Goal: Task Accomplishment & Management: Manage account settings

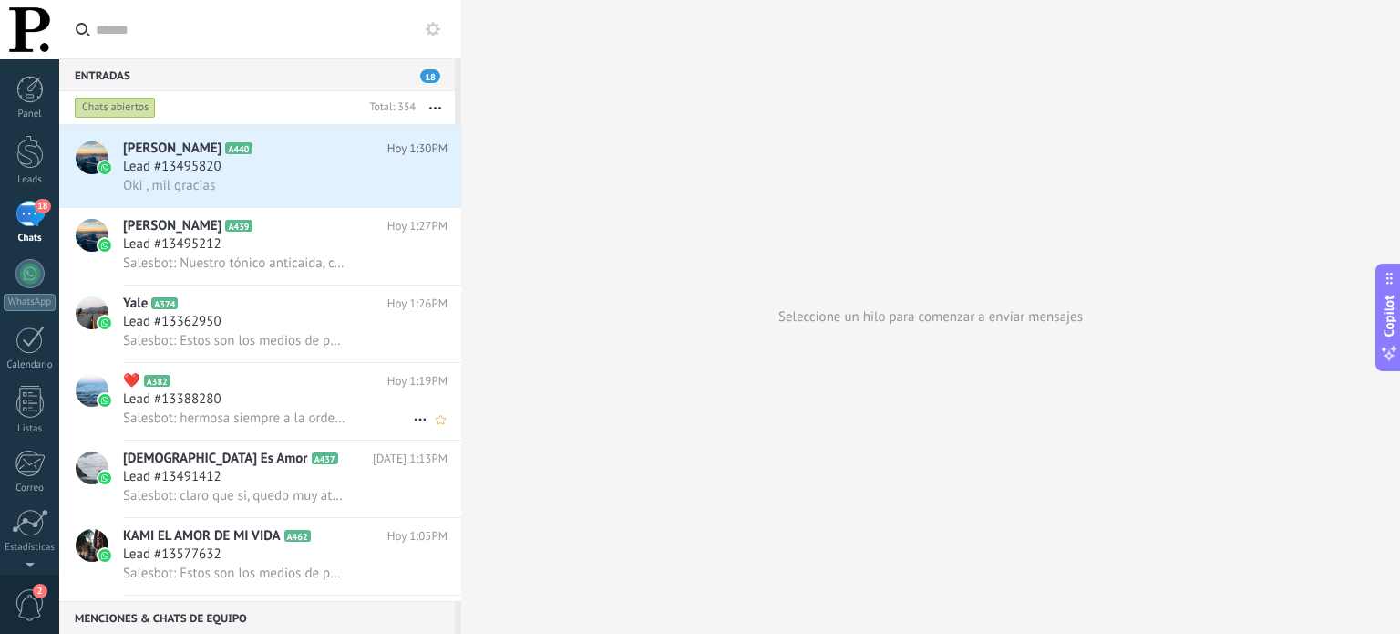
scroll to position [2461, 0]
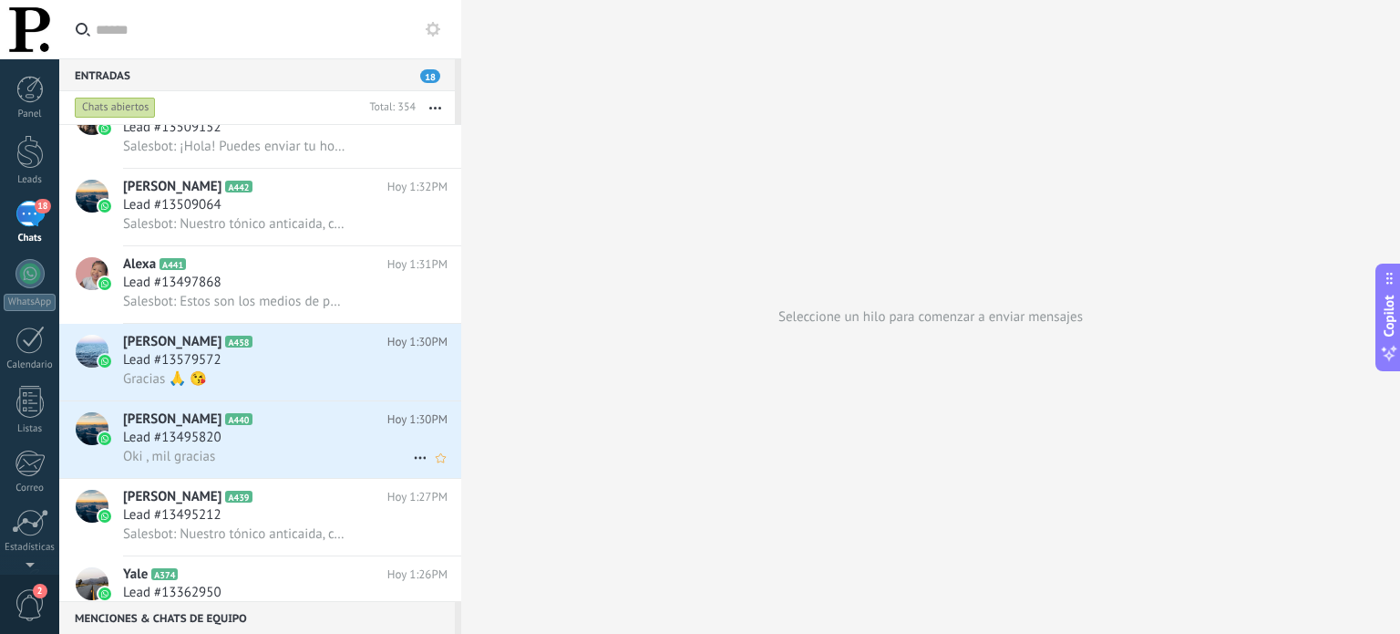
click at [268, 446] on div "Lead #13495820" at bounding box center [285, 437] width 325 height 18
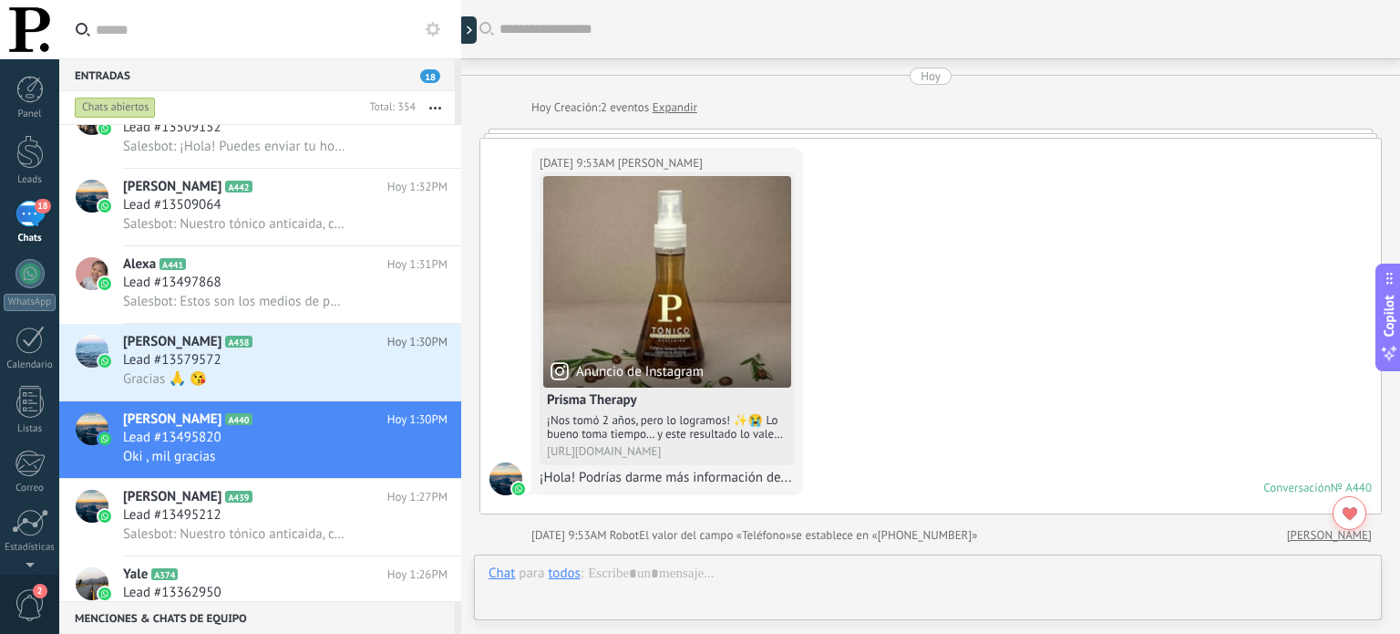
scroll to position [726, 0]
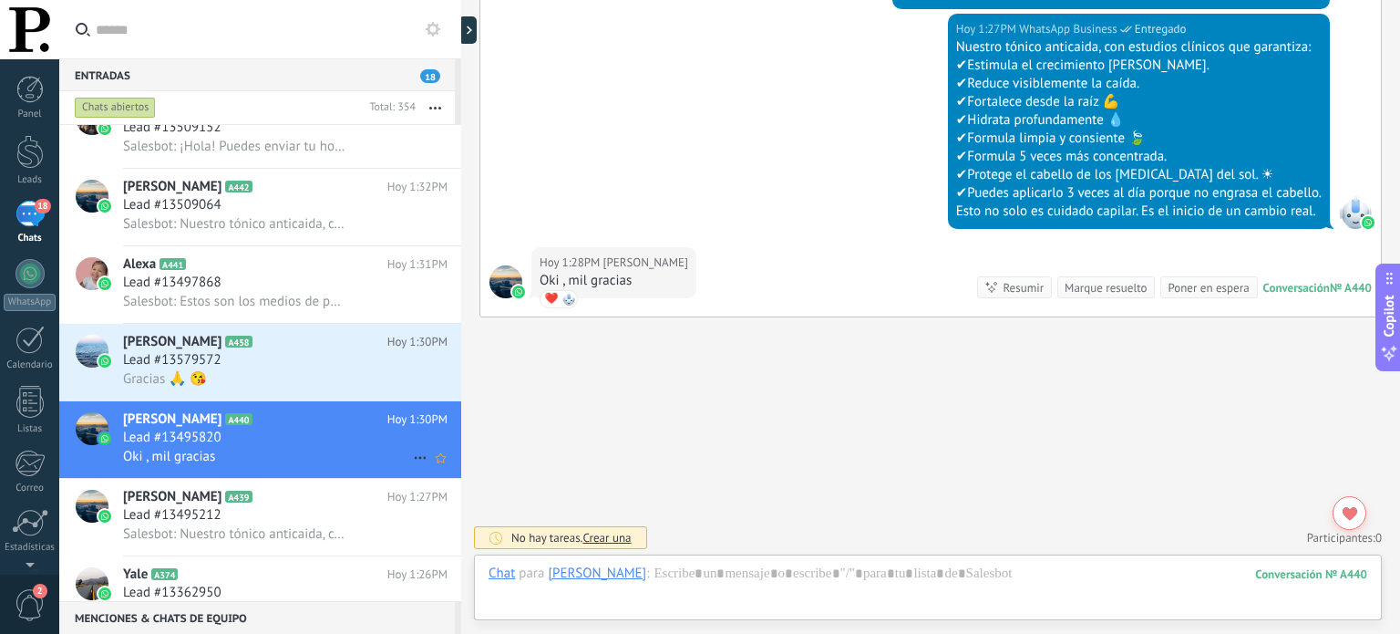
click at [413, 463] on icon at bounding box center [420, 458] width 22 height 22
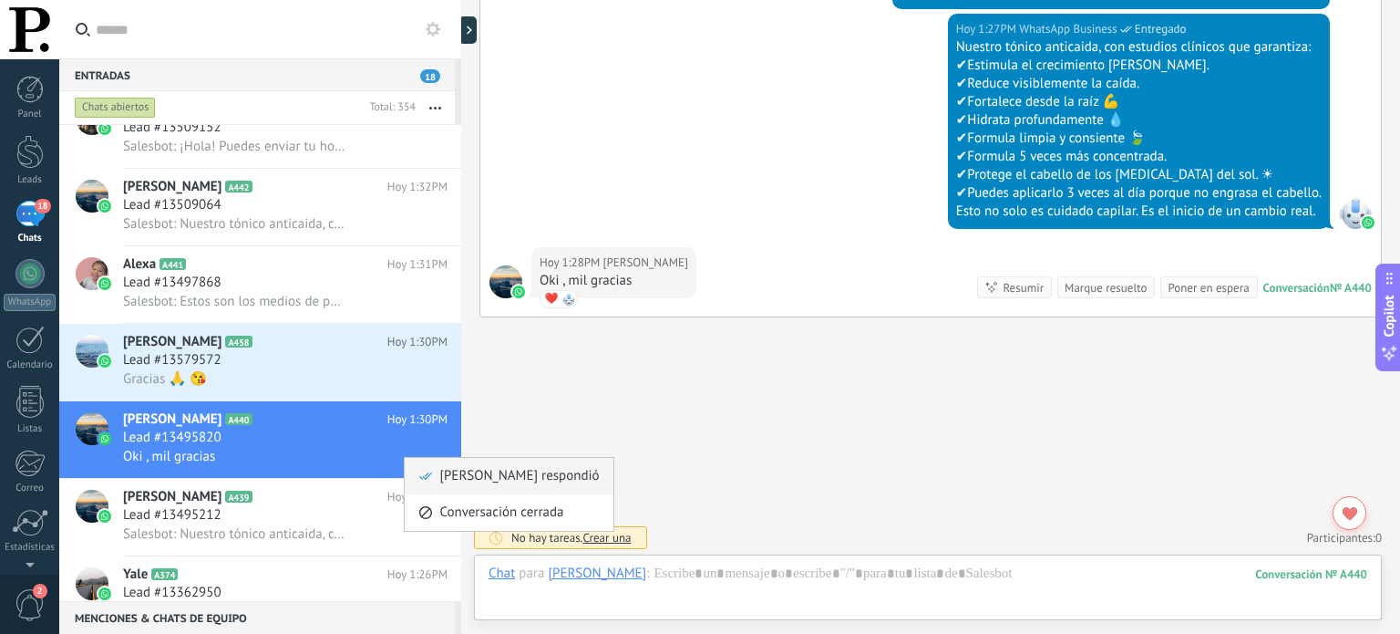
click at [430, 470] on icon at bounding box center [425, 475] width 13 height 13
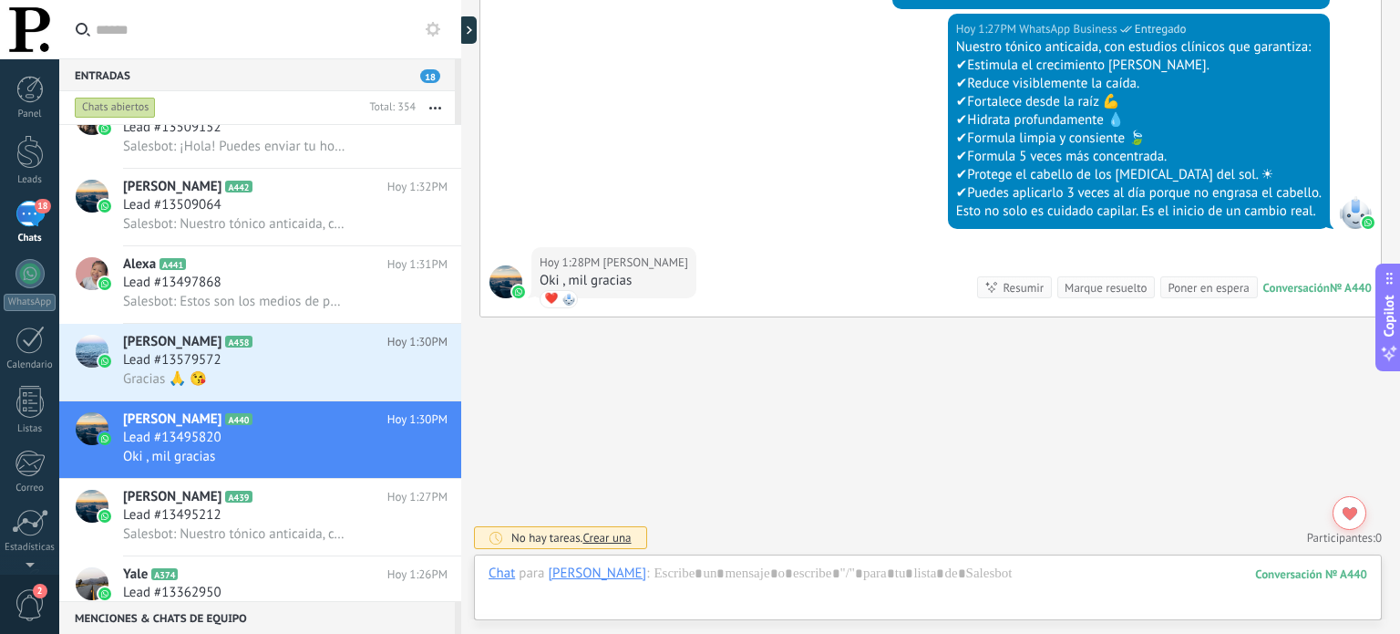
scroll to position [755, 0]
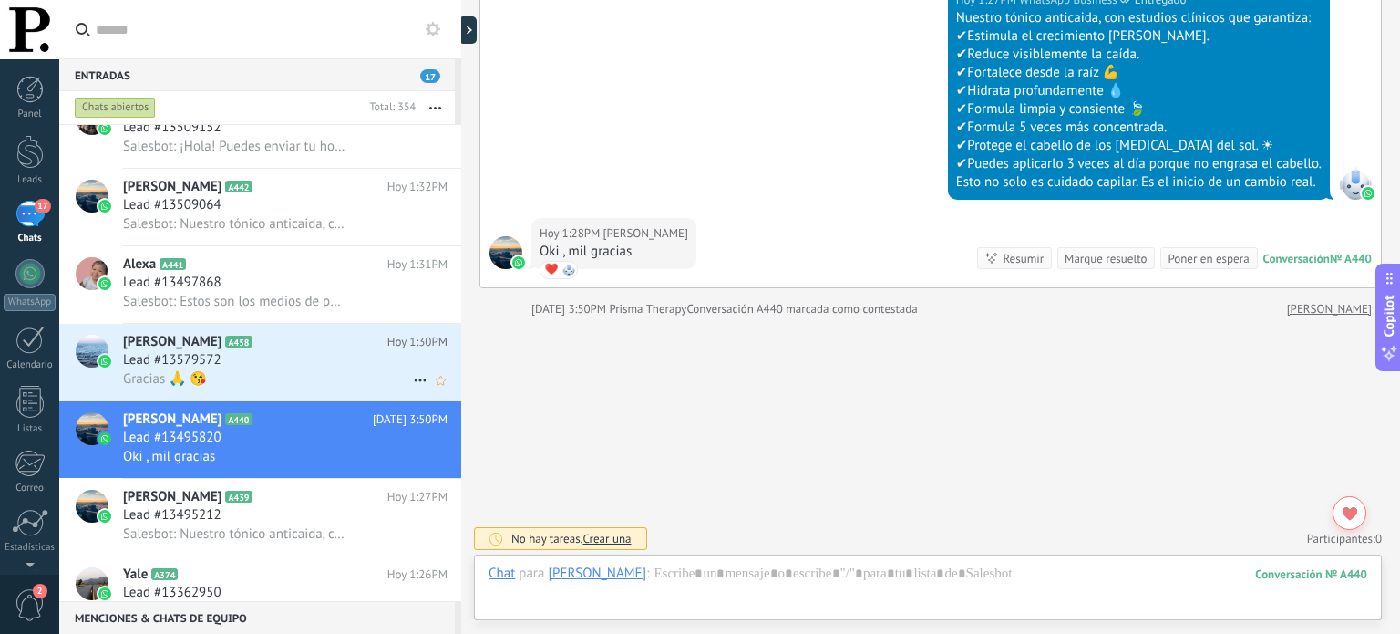
click at [236, 380] on div "Gracias 🙏 😘" at bounding box center [285, 378] width 325 height 19
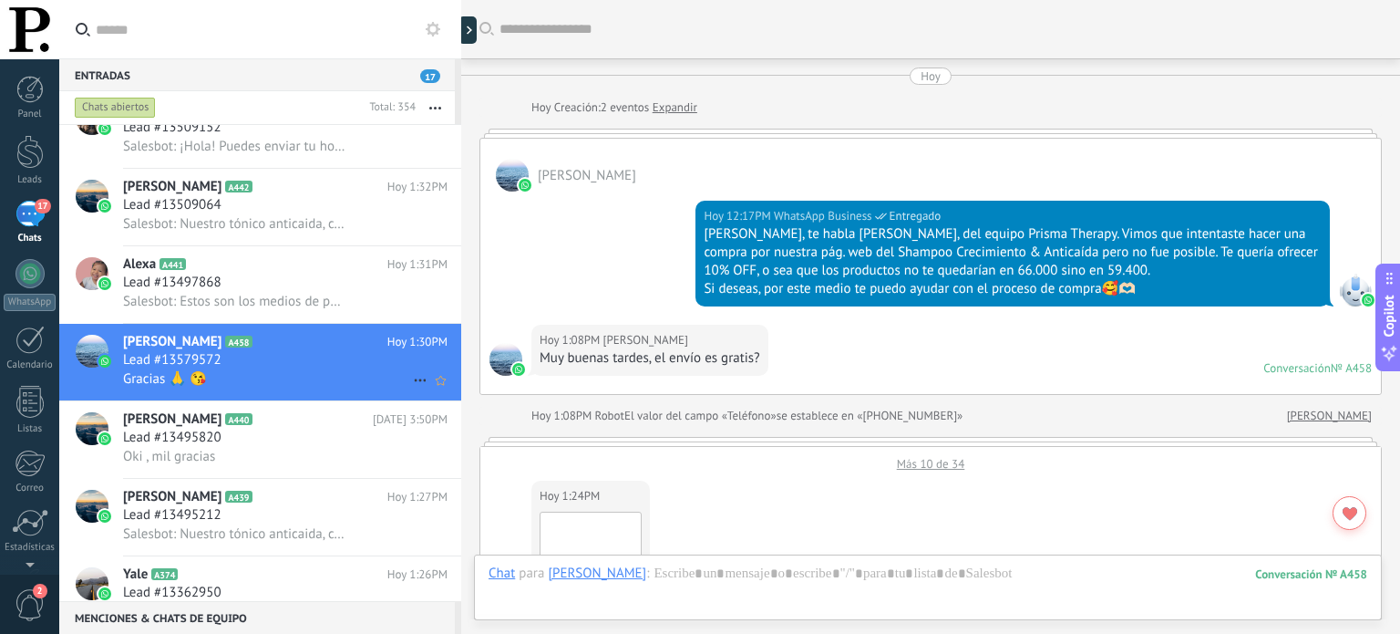
scroll to position [929, 0]
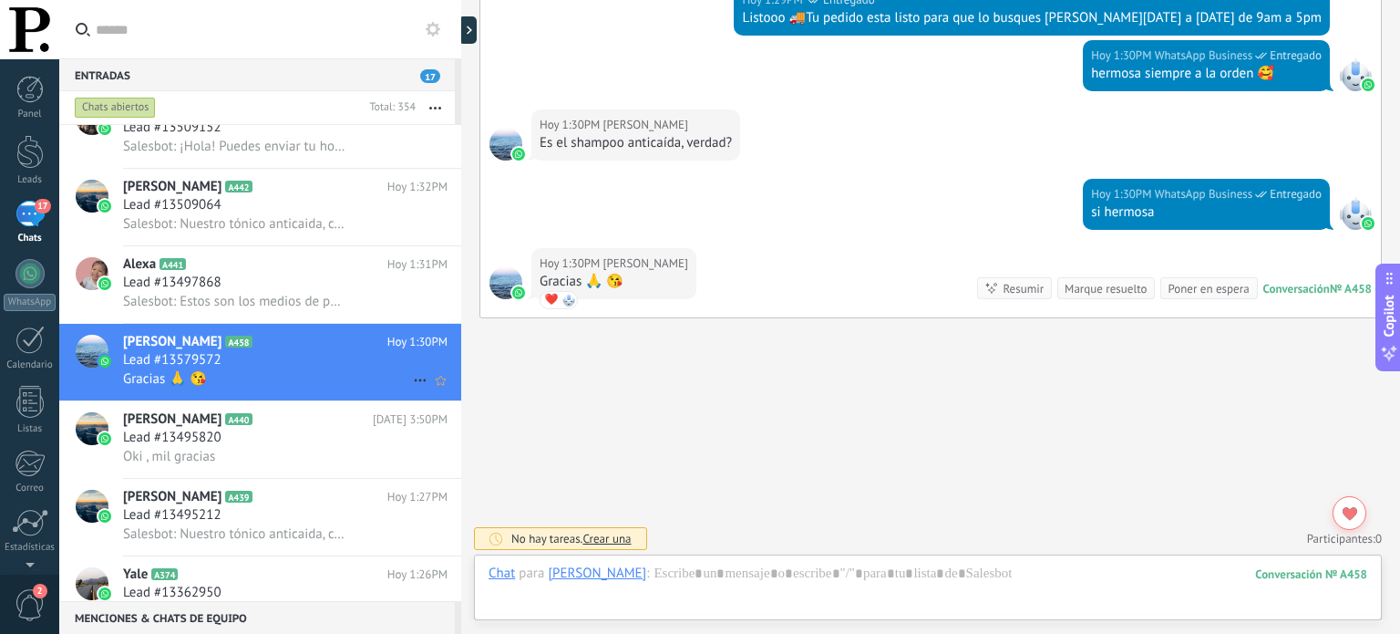
click at [409, 386] on icon at bounding box center [420, 380] width 22 height 22
click at [435, 392] on div "[PERSON_NAME] respondió" at bounding box center [508, 397] width 180 height 36
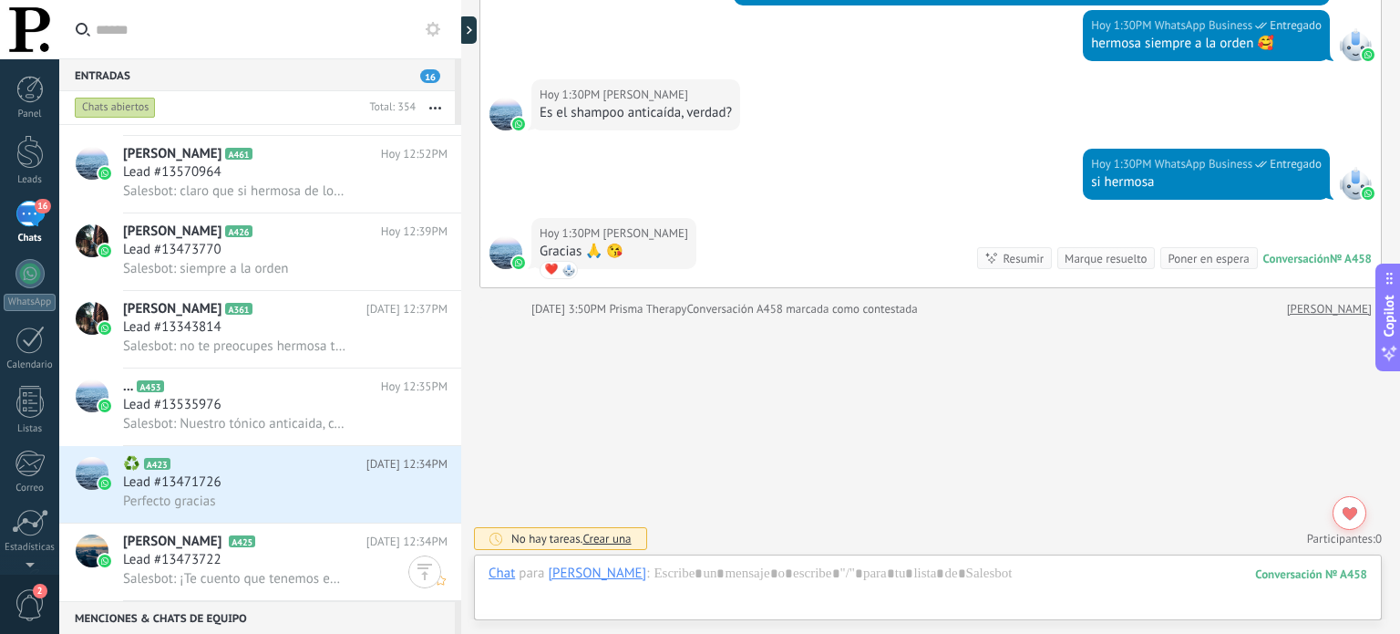
scroll to position [4011, 0]
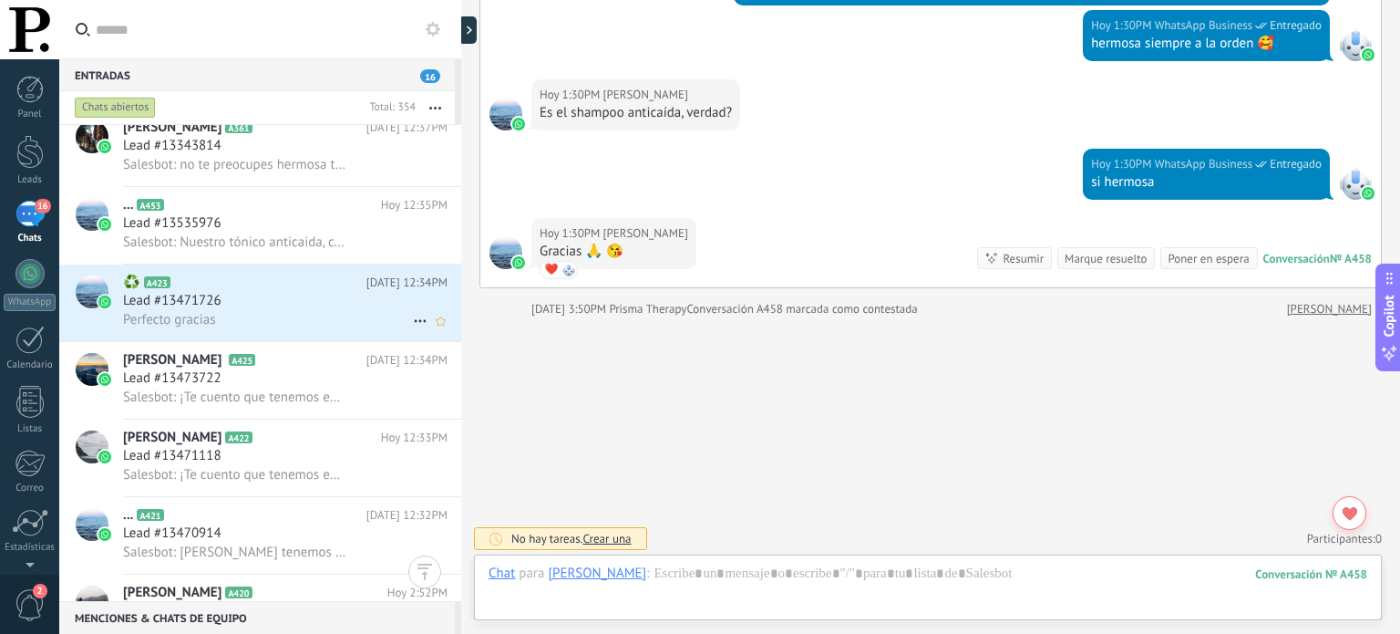
click at [307, 308] on div "Lead #13471726" at bounding box center [285, 301] width 325 height 18
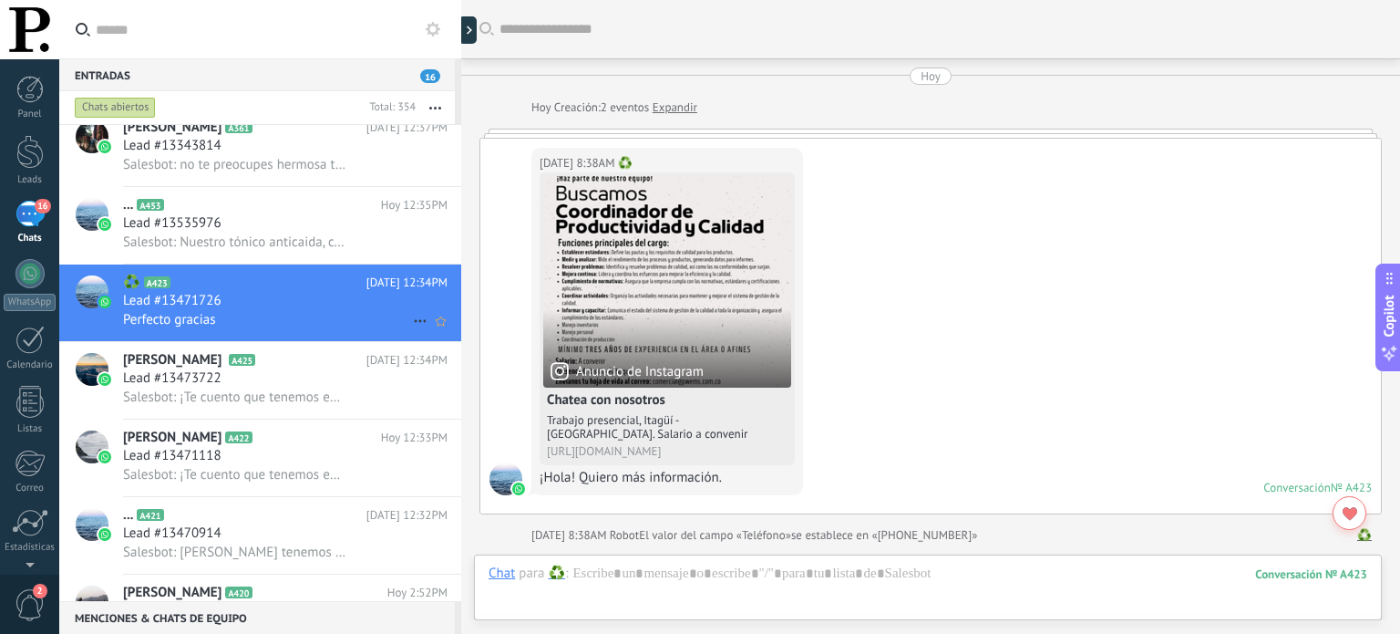
scroll to position [505, 0]
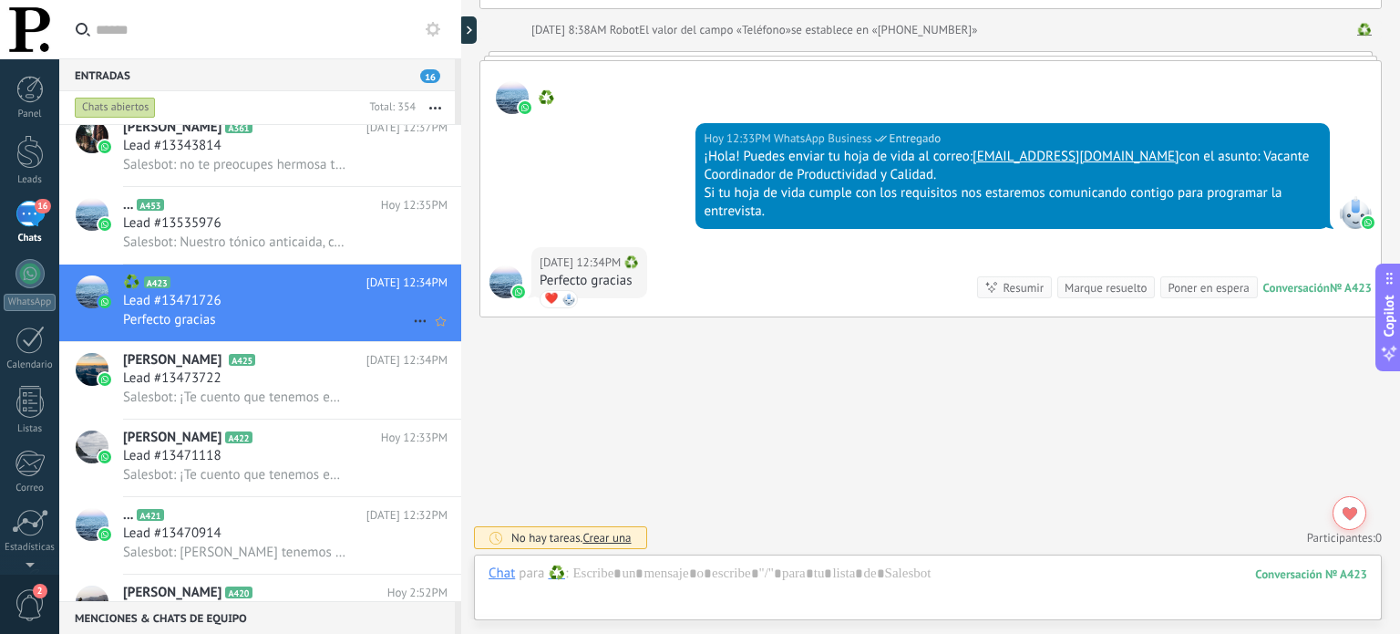
click at [412, 325] on icon at bounding box center [420, 321] width 22 height 22
click at [413, 334] on li "[PERSON_NAME] respondió" at bounding box center [509, 337] width 208 height 36
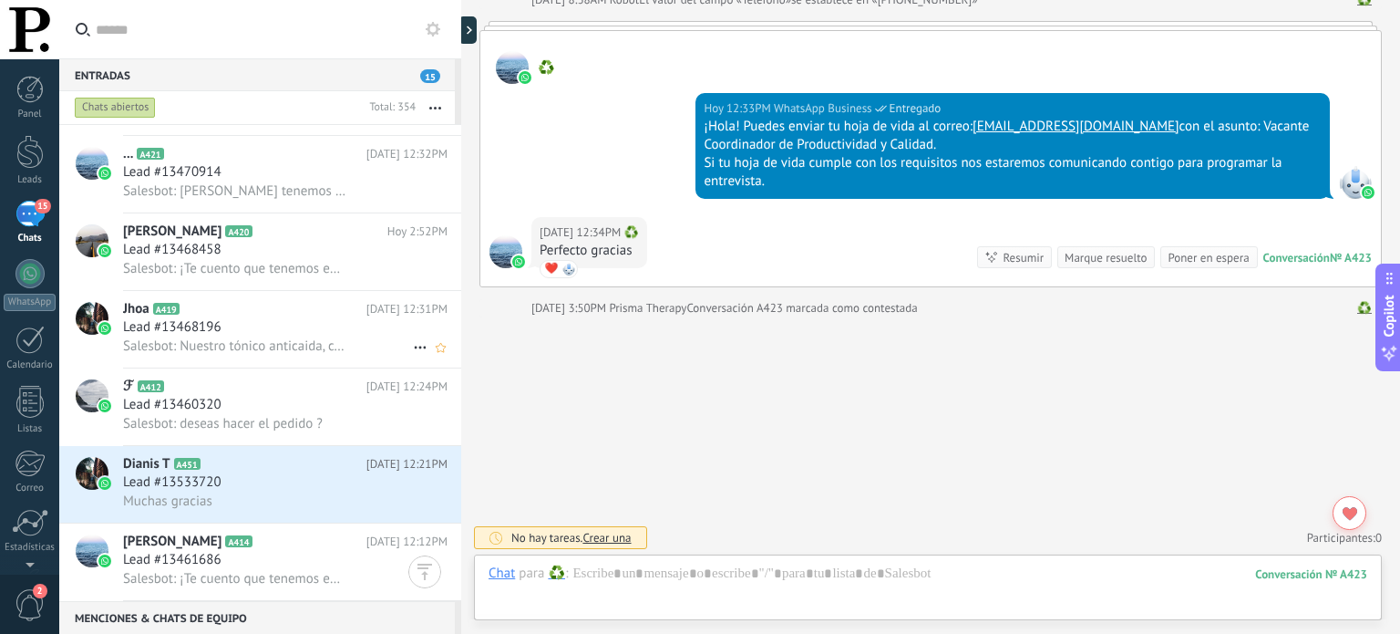
scroll to position [4467, 0]
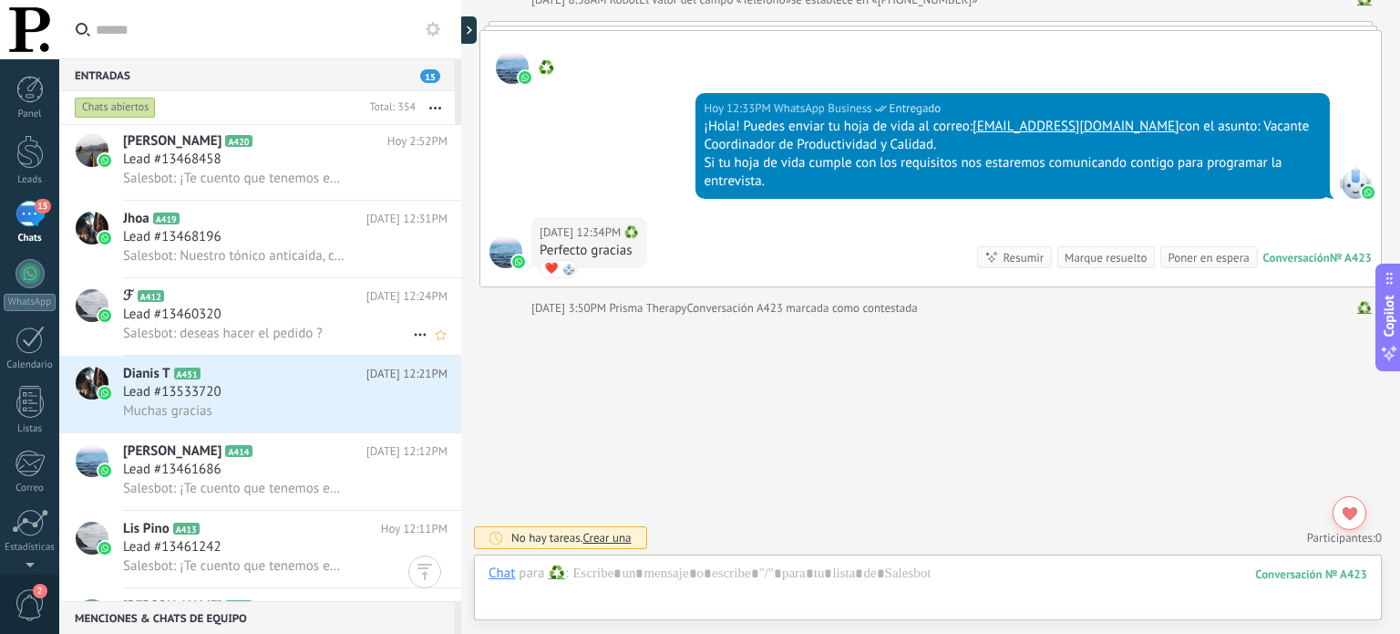
click at [270, 397] on div "Lead #13533720" at bounding box center [285, 392] width 325 height 18
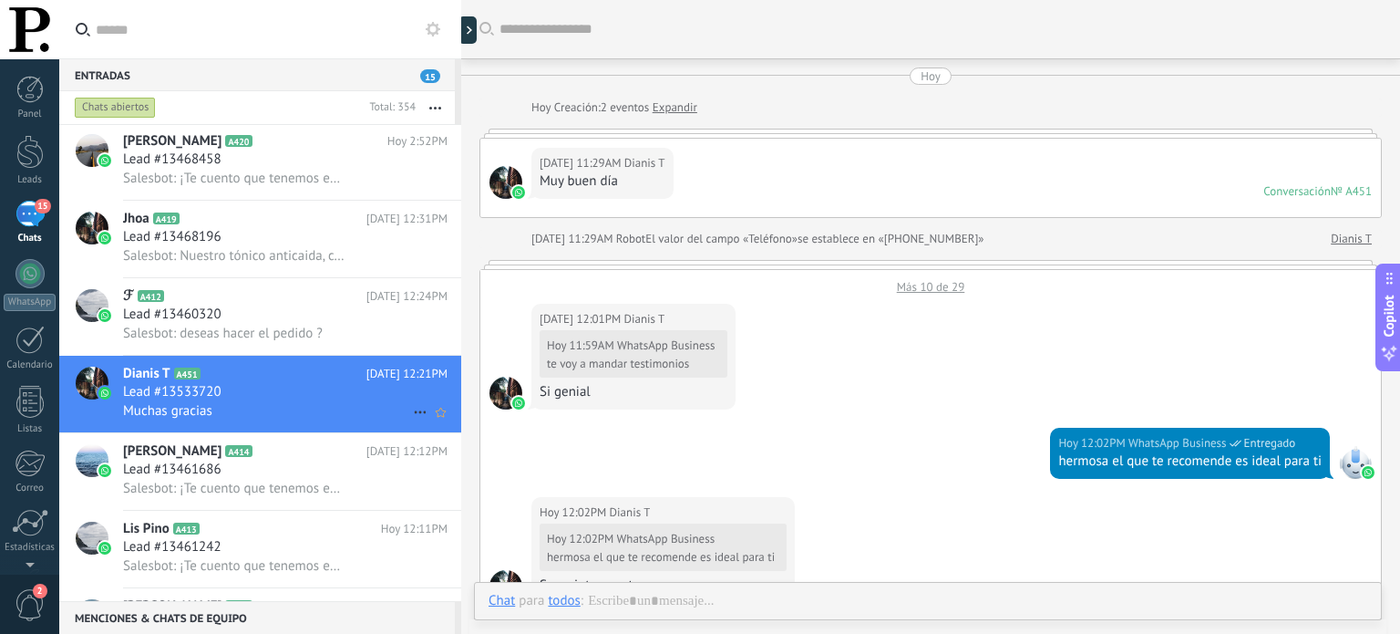
scroll to position [1160, 0]
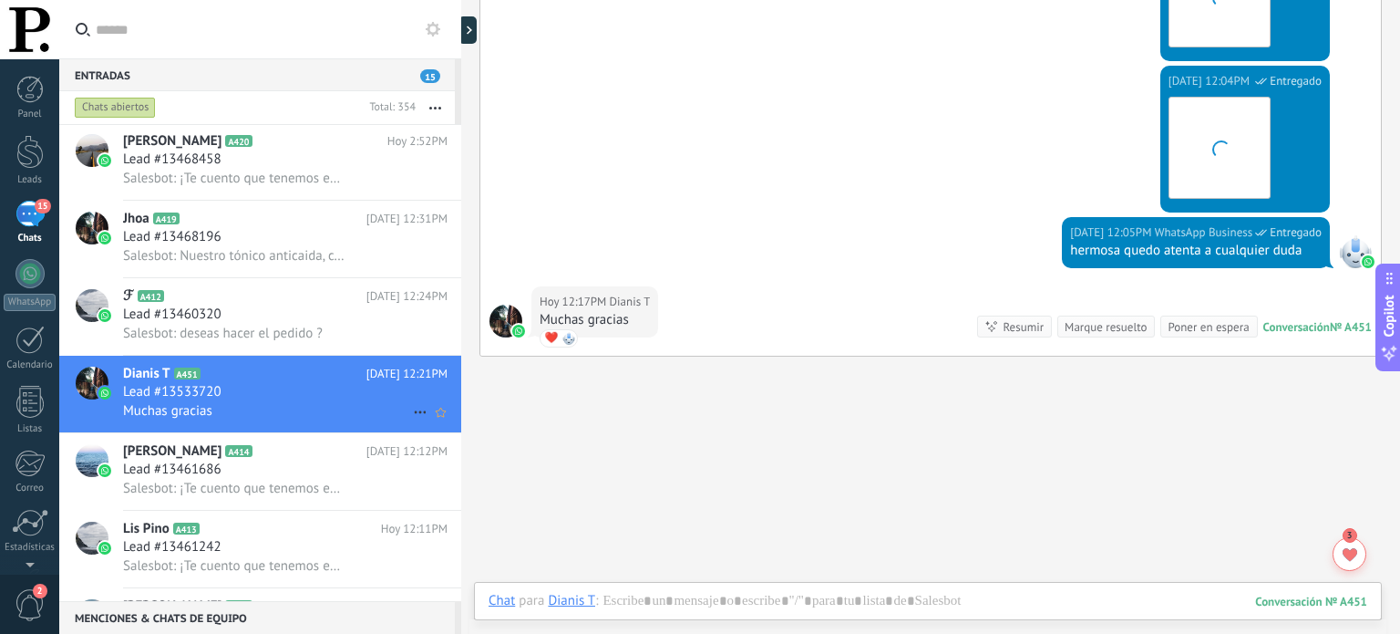
click at [415, 416] on icon at bounding box center [420, 412] width 22 height 22
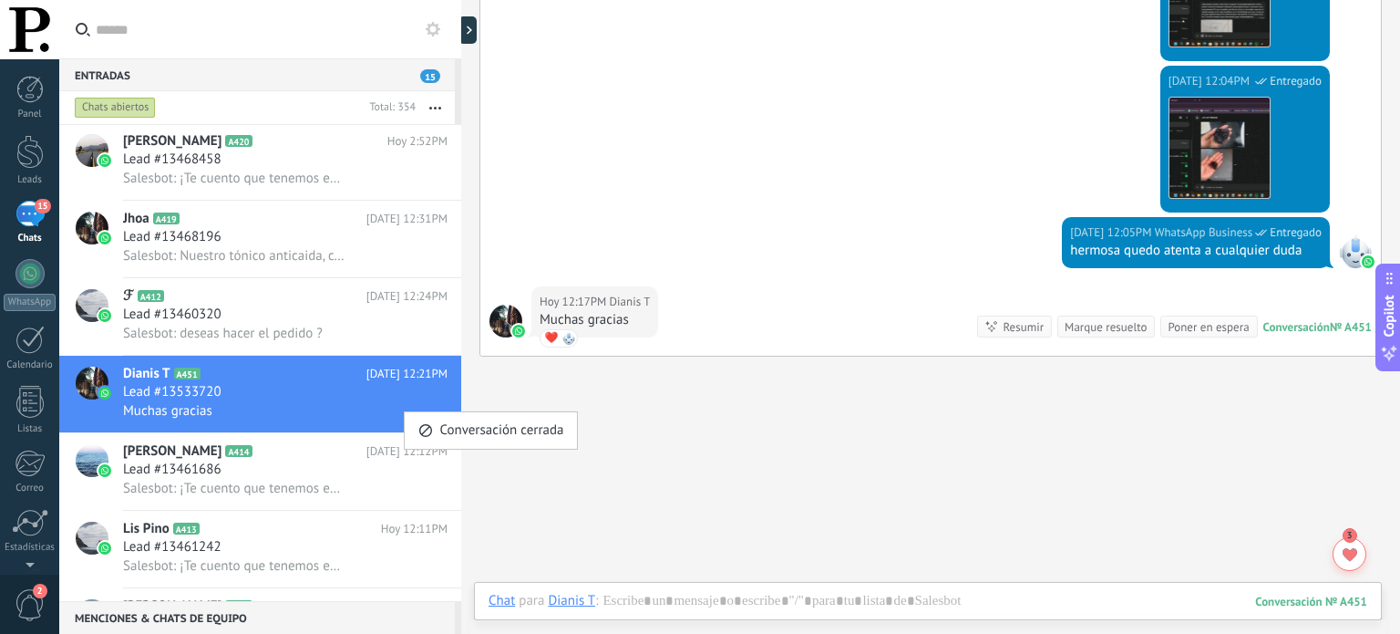
click at [369, 470] on div at bounding box center [700, 317] width 1400 height 634
click at [409, 423] on icon "Conversación cerrada" at bounding box center [420, 412] width 22 height 22
click at [438, 426] on div "[PERSON_NAME] respondió" at bounding box center [508, 430] width 180 height 36
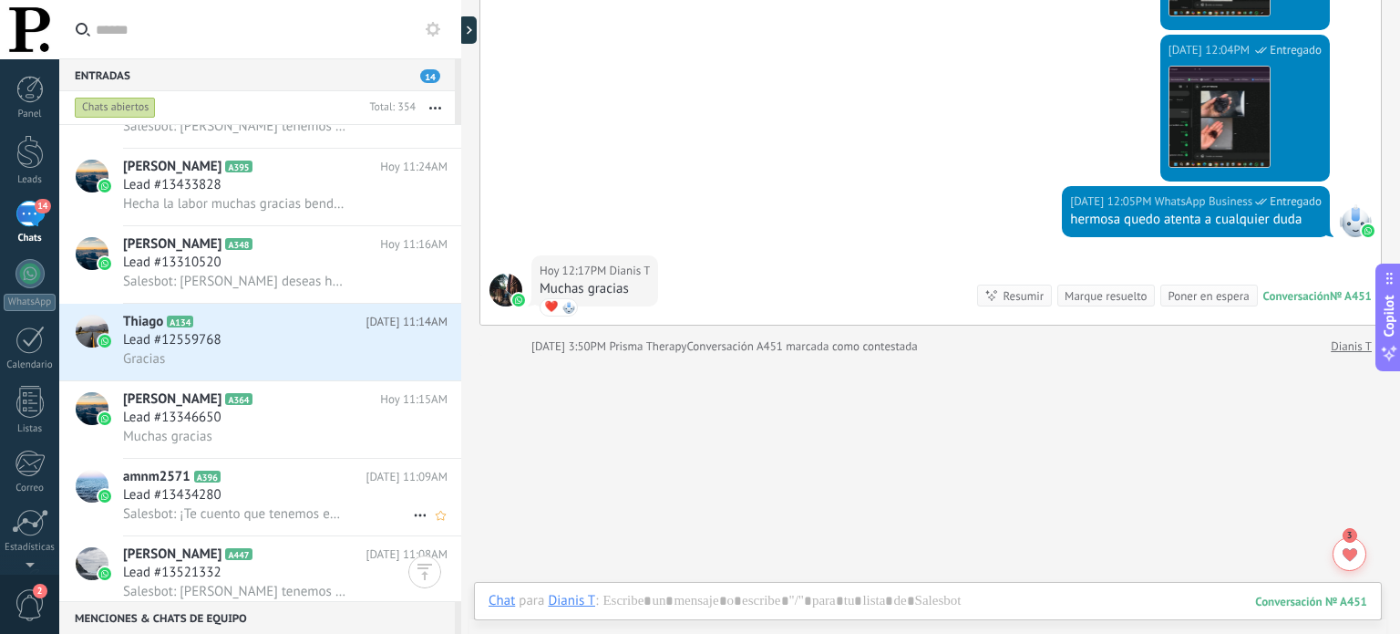
scroll to position [6564, 0]
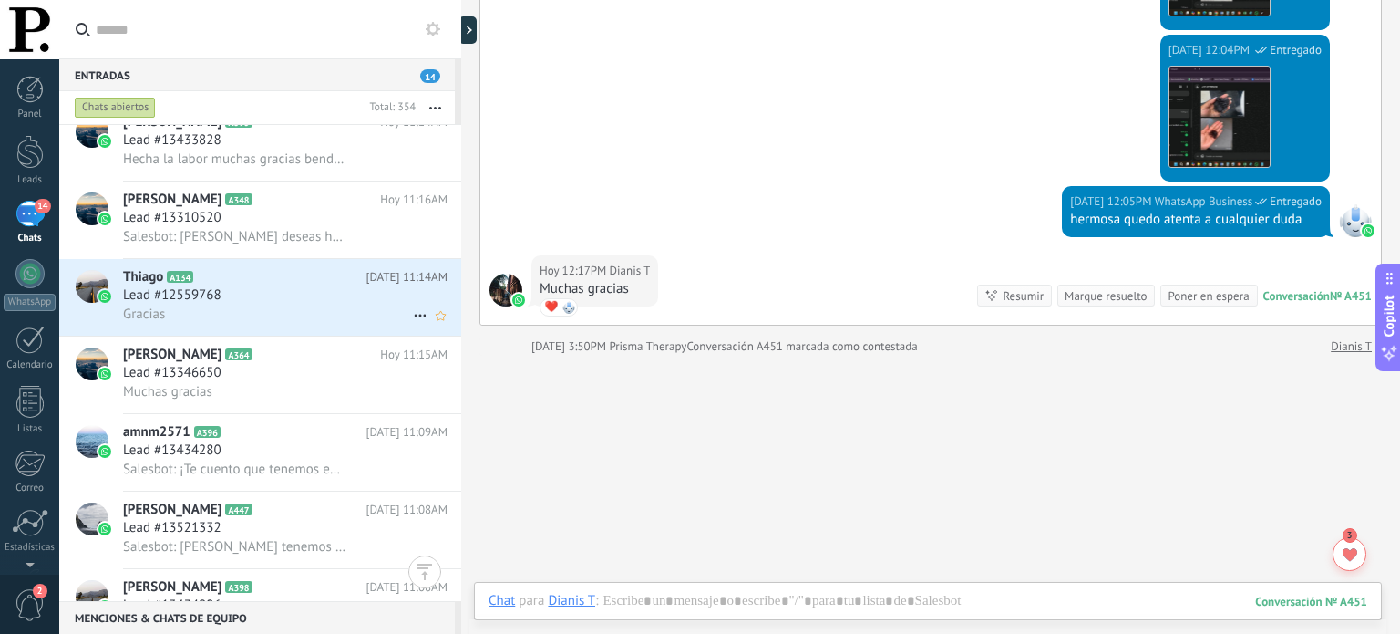
click at [317, 302] on div "Lead #12559768" at bounding box center [285, 295] width 325 height 18
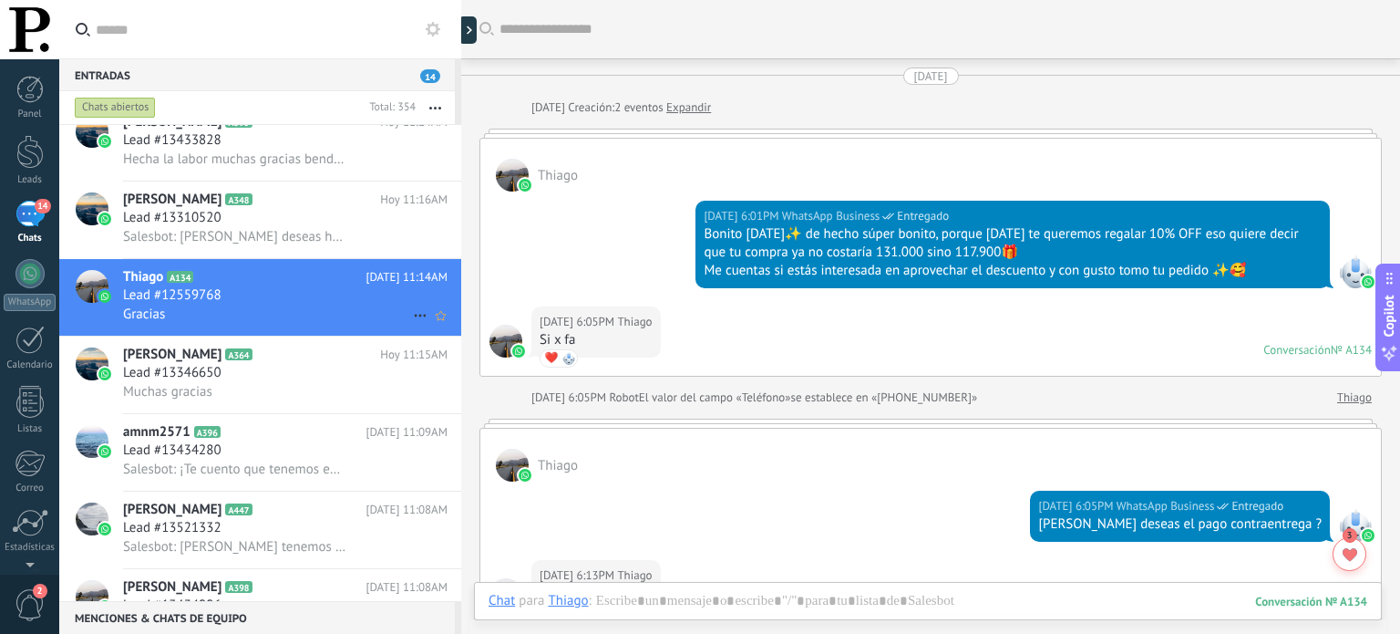
click at [413, 320] on icon at bounding box center [420, 315] width 22 height 22
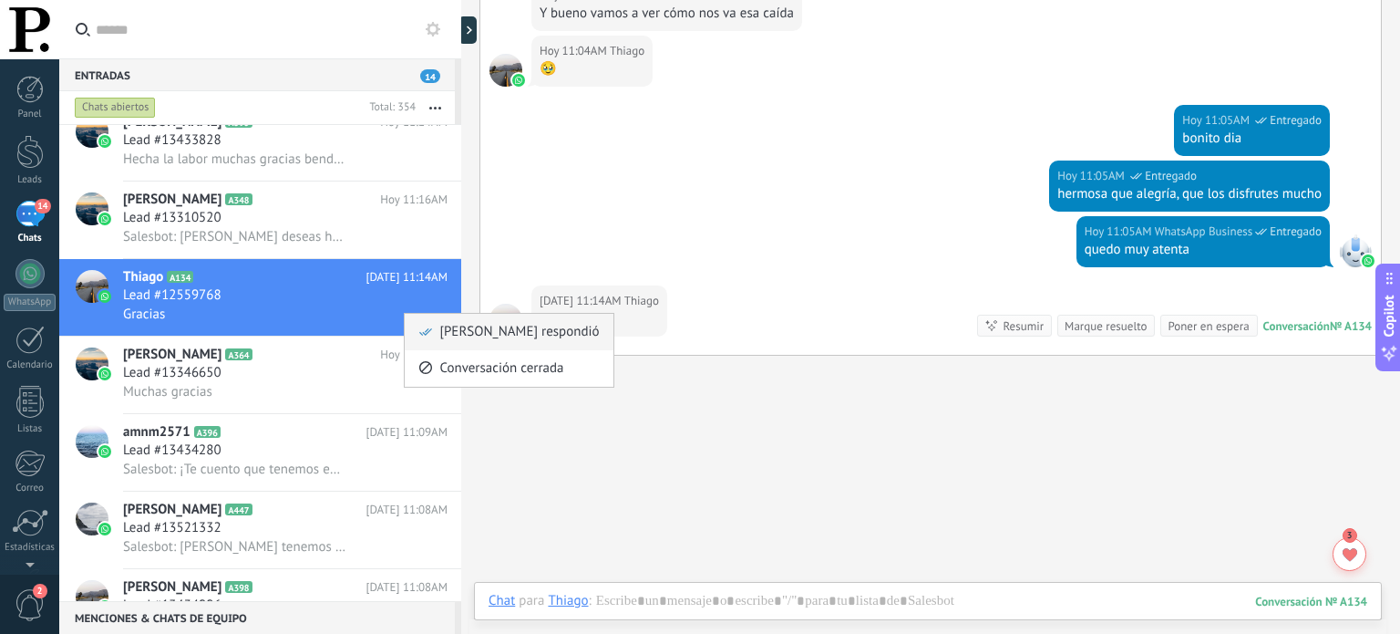
click at [456, 332] on span "[PERSON_NAME] respondió" at bounding box center [519, 332] width 160 height 36
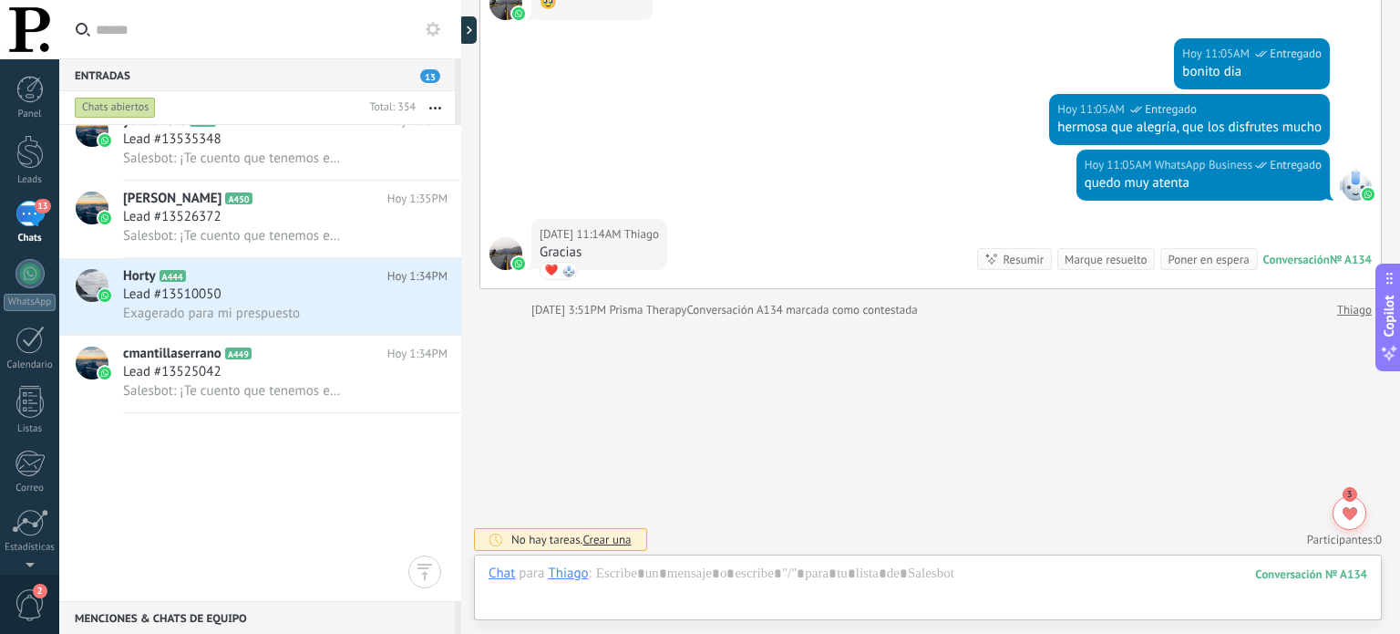
scroll to position [0, 0]
